Goal: Navigation & Orientation: Find specific page/section

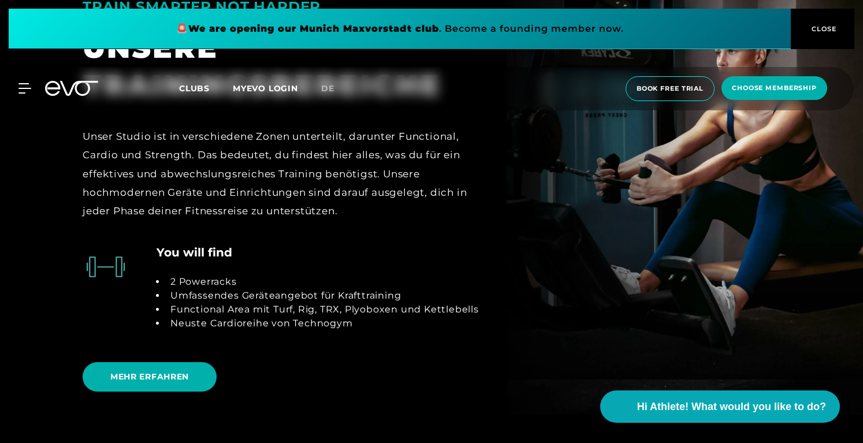
scroll to position [2320, 0]
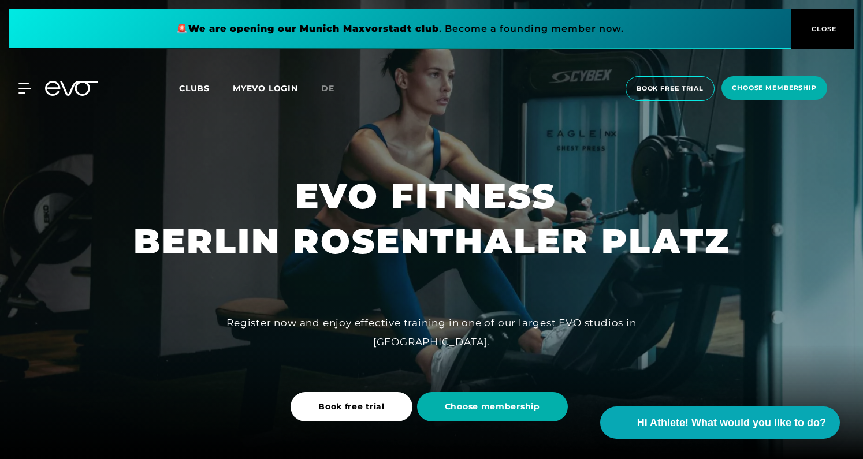
click at [196, 91] on span "Clubs" at bounding box center [194, 88] width 31 height 10
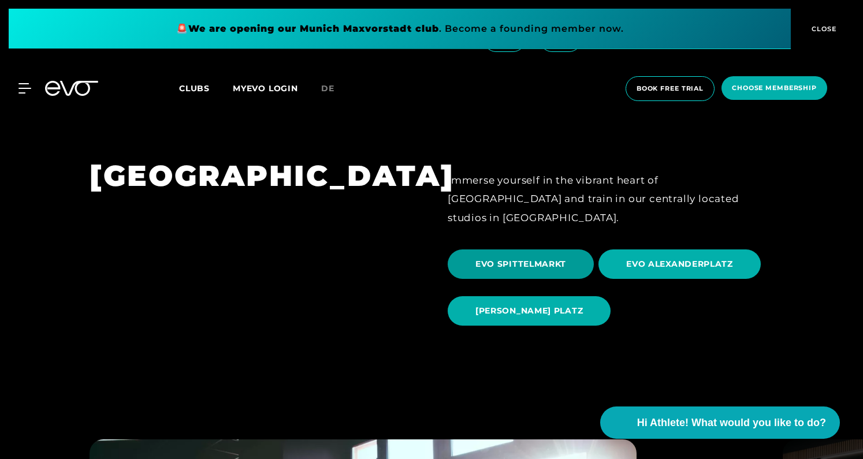
scroll to position [1111, 0]
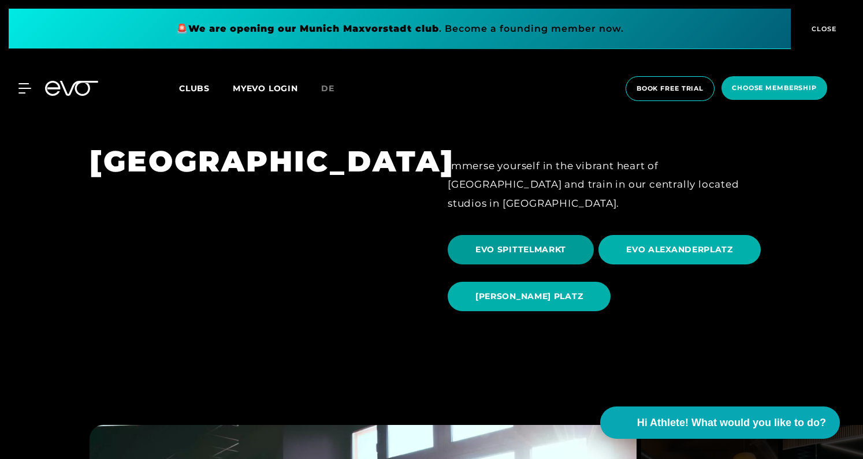
click at [540, 244] on span "EVO SPITTELMARKT" at bounding box center [520, 250] width 91 height 12
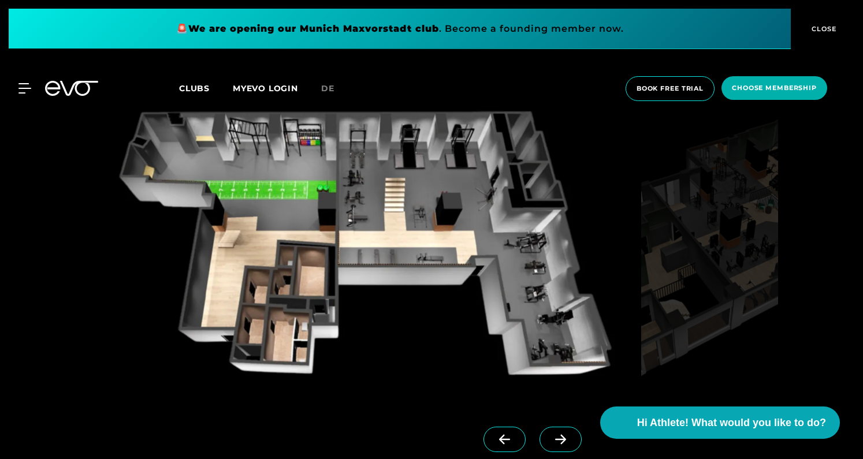
scroll to position [1025, 0]
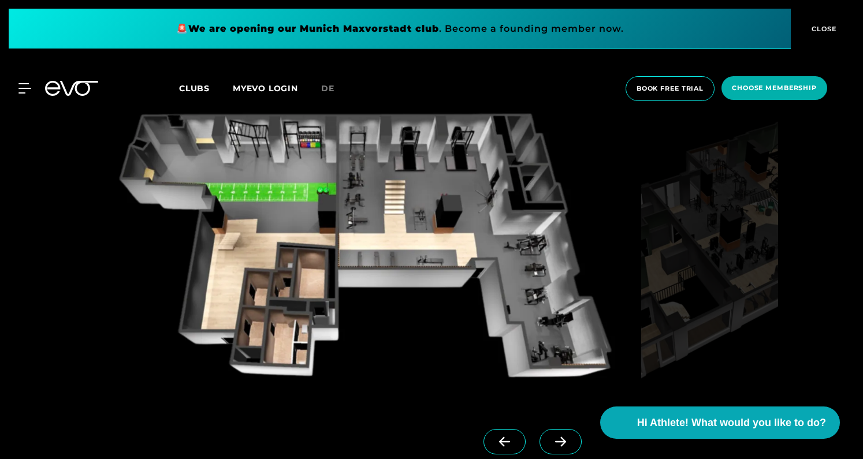
click at [558, 438] on icon at bounding box center [560, 442] width 20 height 10
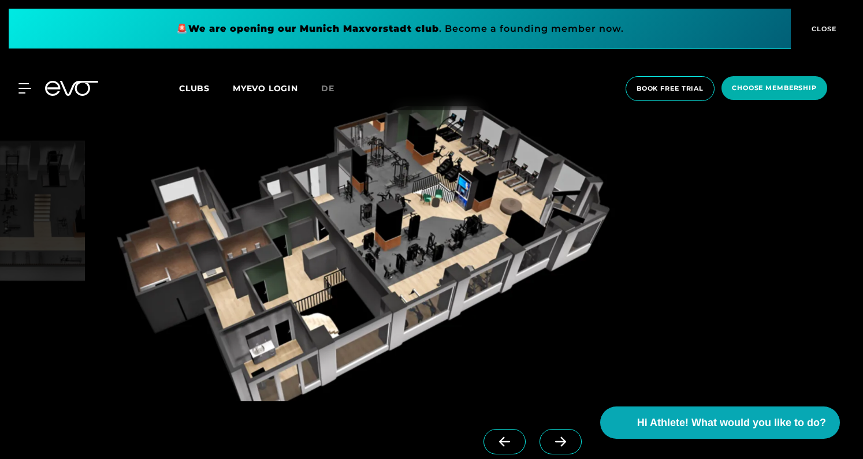
click at [558, 438] on icon at bounding box center [560, 442] width 20 height 10
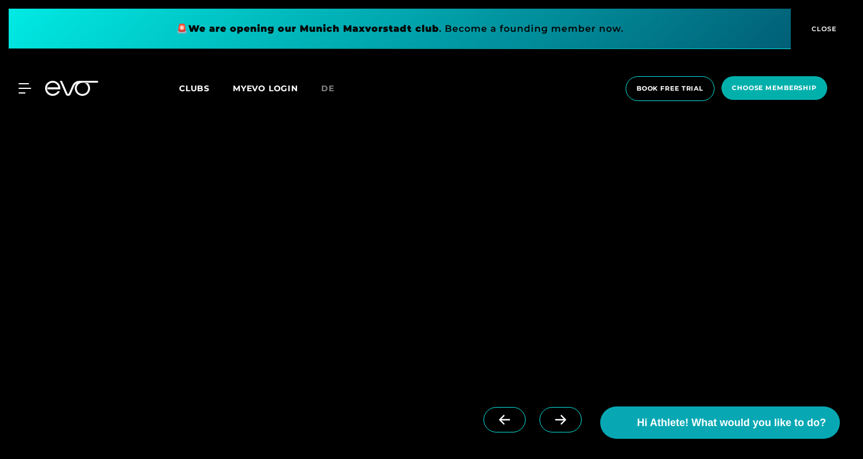
scroll to position [2739, 0]
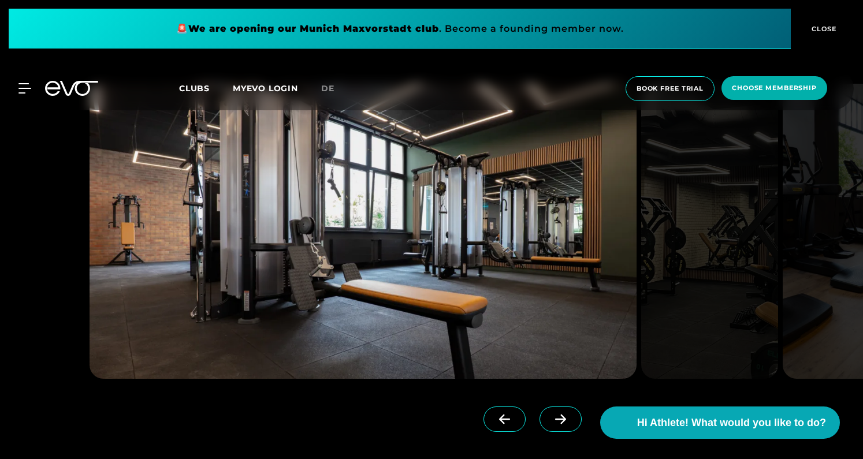
click at [571, 419] on span at bounding box center [560, 419] width 42 height 25
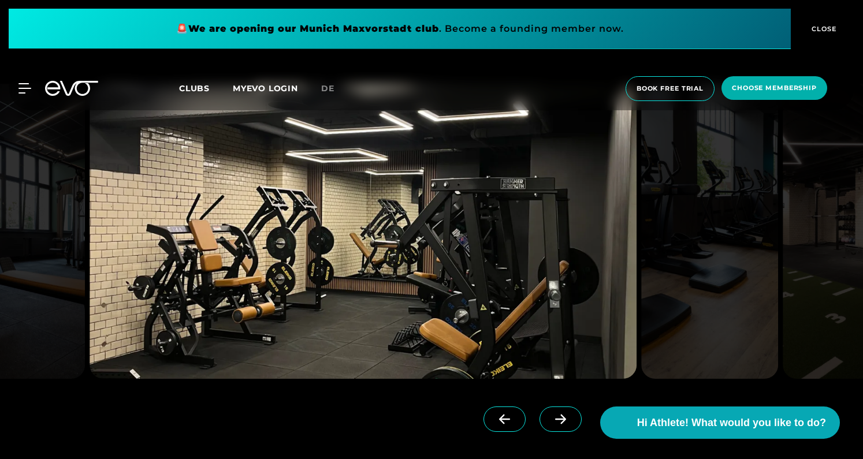
click at [571, 419] on span at bounding box center [560, 419] width 42 height 25
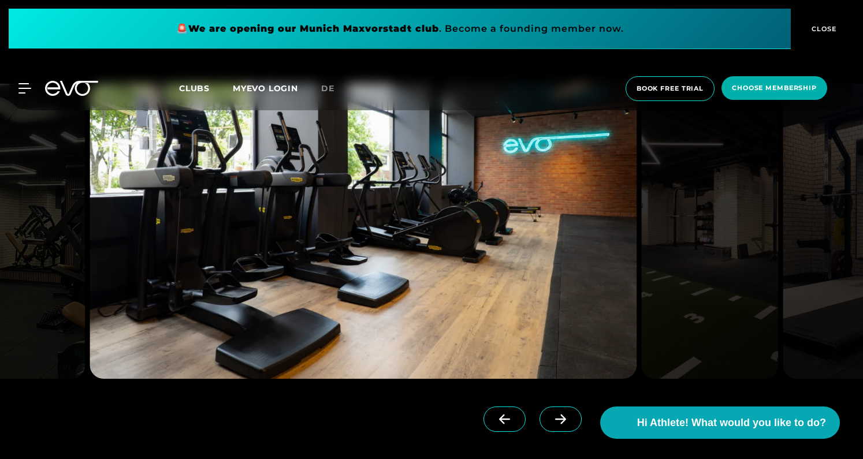
click at [571, 419] on span at bounding box center [560, 419] width 42 height 25
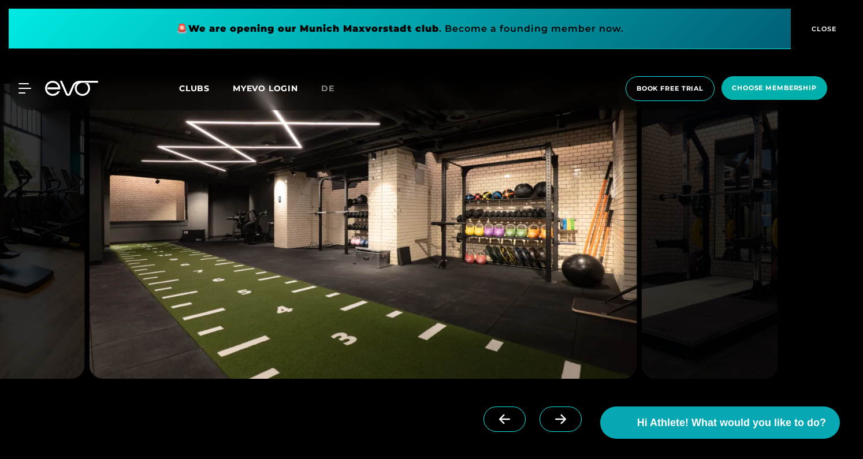
click at [571, 419] on span at bounding box center [560, 419] width 42 height 25
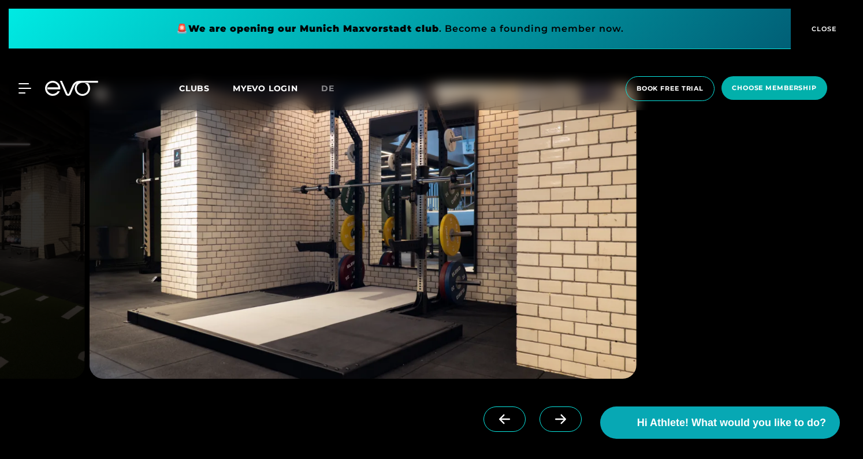
click at [571, 419] on span at bounding box center [560, 419] width 42 height 25
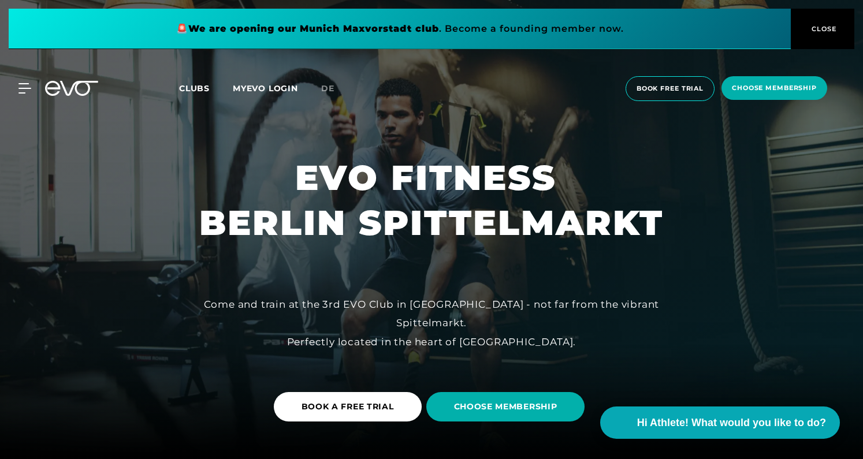
scroll to position [0, 0]
click at [28, 87] on icon at bounding box center [26, 88] width 17 height 10
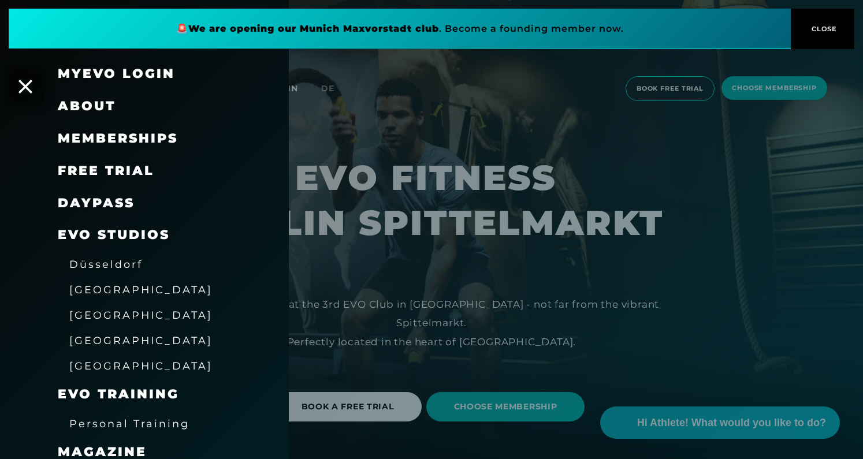
click at [101, 285] on span "[GEOGRAPHIC_DATA]" at bounding box center [140, 290] width 143 height 12
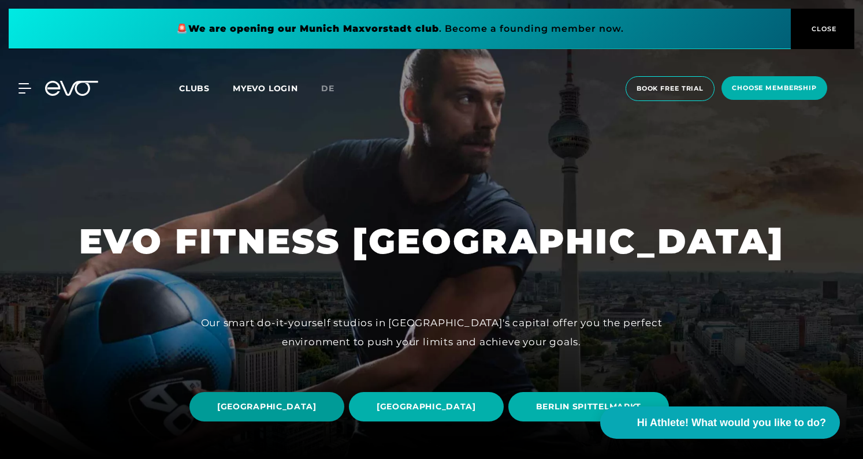
click at [308, 401] on span "[GEOGRAPHIC_DATA]" at bounding box center [266, 407] width 99 height 12
